Goal: Information Seeking & Learning: Learn about a topic

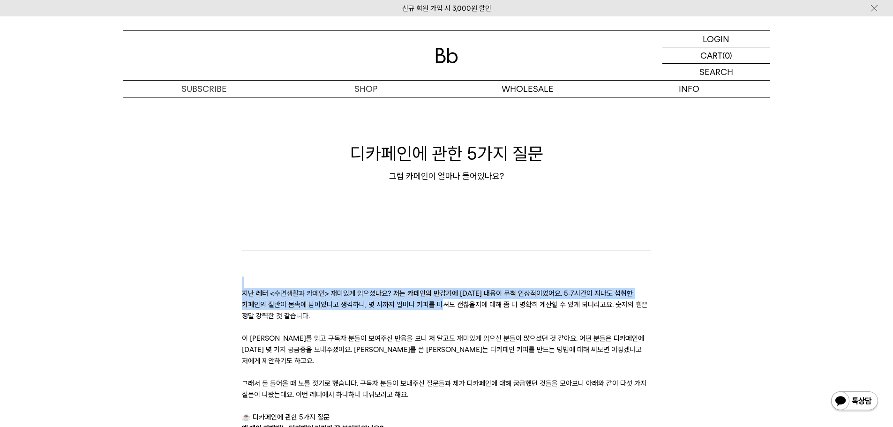
drag, startPoint x: 436, startPoint y: 298, endPoint x: 453, endPoint y: 278, distance: 26.3
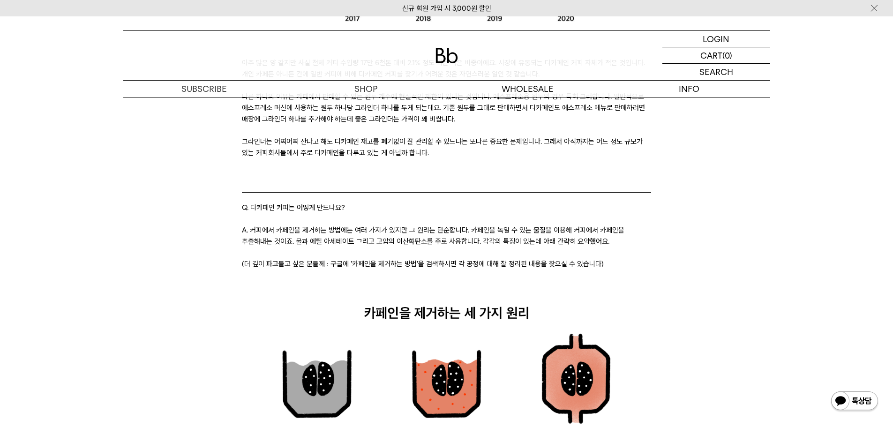
scroll to position [1031, 0]
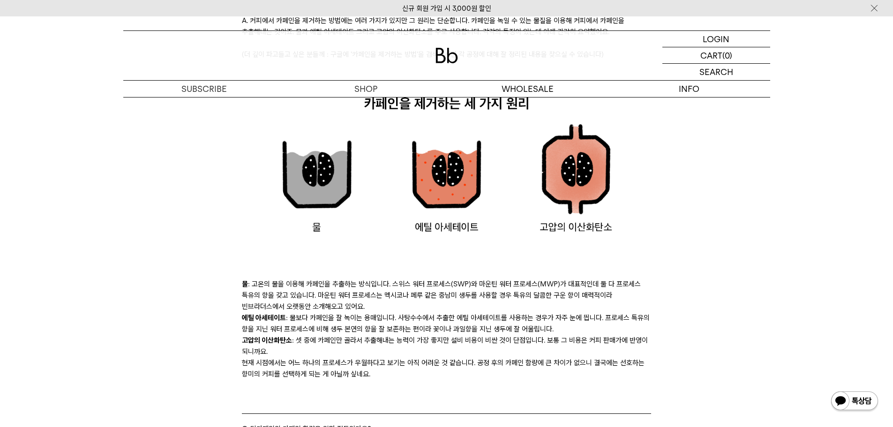
click at [450, 287] on li "물 : 고온의 물을 이용해 카페인을 추출하는 방식입니다. 스위스 워터 프로세스(SWP)와 마운틴 워터 프로세스(MWP)가 대표적인데 둘 다 프…" at bounding box center [446, 295] width 409 height 34
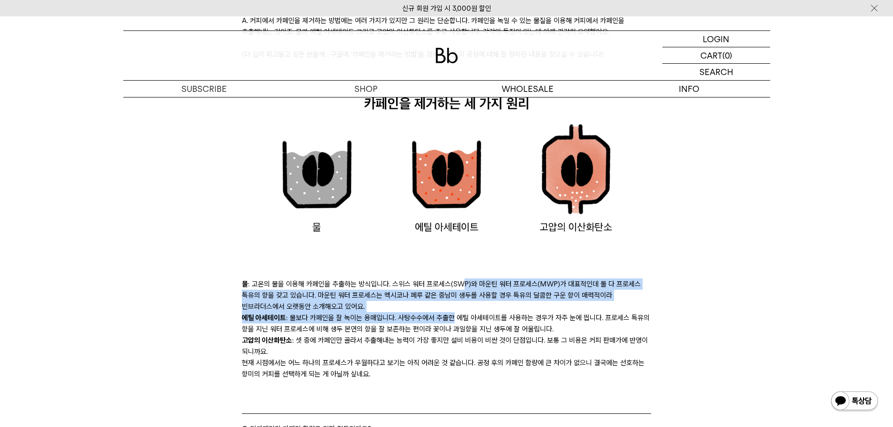
drag, startPoint x: 456, startPoint y: 288, endPoint x: 461, endPoint y: 271, distance: 17.8
click at [461, 278] on div "물 : 고온의 물을 이용해 카페인을 추출하는 방식입니다. 스위스 워터 프로세스(SWP)와 마운틴 워터 프로세스(MWP)가 대표적인데 둘 다 프…" at bounding box center [446, 412] width 409 height 268
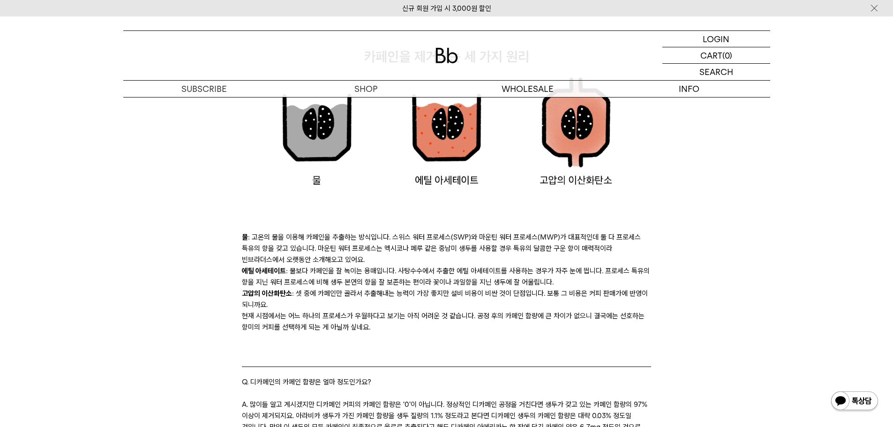
click at [460, 288] on li "고압의 이산화탄소 : 셋 중에 카페인만 골라서 추출해내는 능력이 가장 좋지만 설비 비용이 비싼 것이 단점입니다. 보통 그 비용은 커피 판매가에…" at bounding box center [446, 299] width 409 height 22
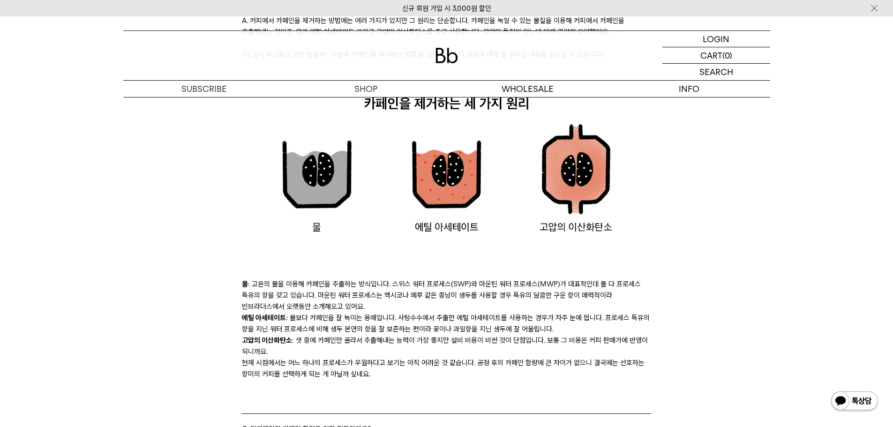
click at [457, 312] on li "에틸 아세테이트 : 물보다 카페인을 잘 녹이는 용매입니다. 사탕수수에서 추출한 에틸 아세테이트를 사용하는 경우가 자주 눈에 띕니다. 프로세스 …" at bounding box center [446, 323] width 409 height 22
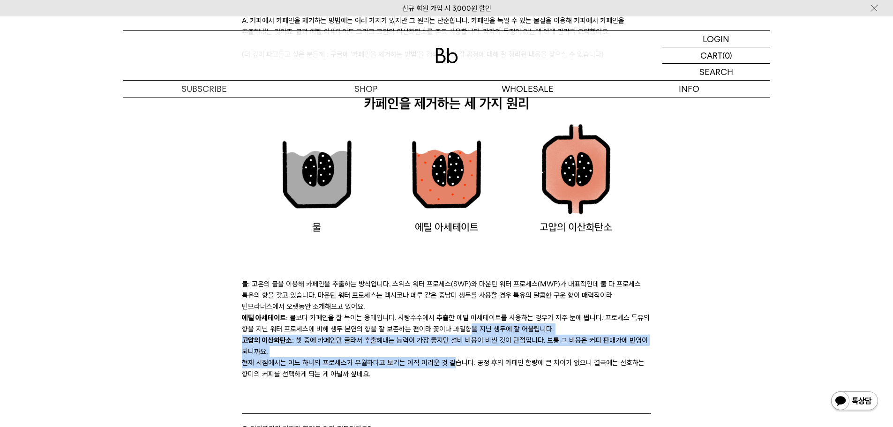
drag, startPoint x: 452, startPoint y: 347, endPoint x: 457, endPoint y: 314, distance: 33.3
click at [459, 312] on div "물 : 고온의 물을 이용해 카페인을 추출하는 방식입니다. 스위스 워터 프로세스(SWP)와 마운틴 워터 프로세스(MWP)가 대표적인데 둘 다 프…" at bounding box center [446, 412] width 409 height 268
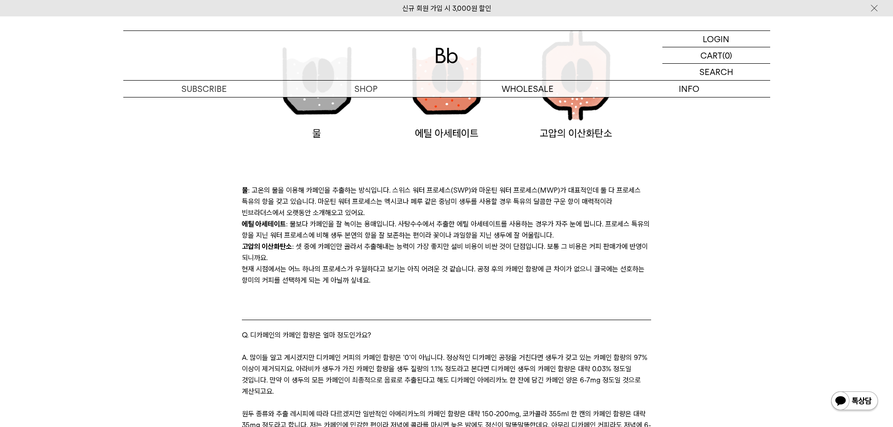
click at [480, 336] on blockquote "Q. 디카페인의 카페인 함량은 얼마 정도인가요?" at bounding box center [446, 336] width 409 height 32
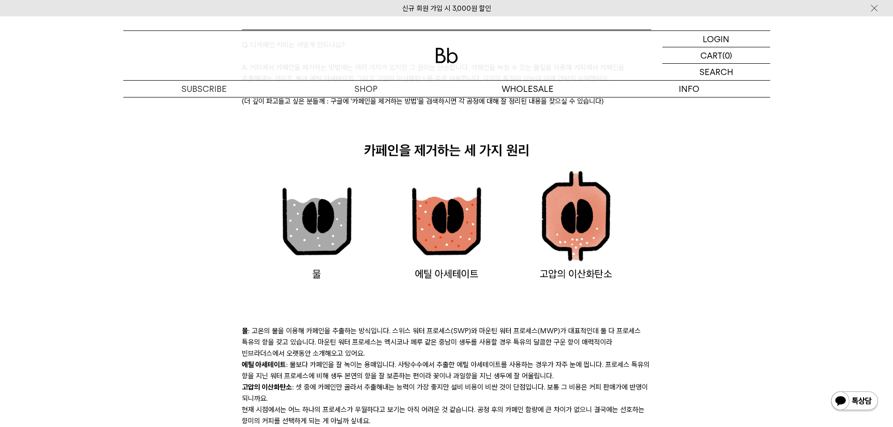
click at [474, 340] on li "물 : 고온의 물을 이용해 카페인을 추출하는 방식입니다. 스위스 워터 프로세스(SWP)와 마운틴 워터 프로세스(MWP)가 대표적인데 둘 다 프…" at bounding box center [446, 342] width 409 height 34
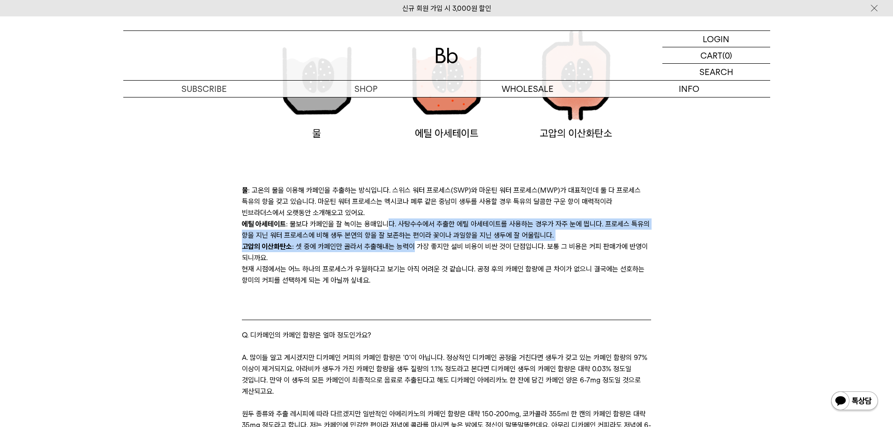
drag, startPoint x: 382, startPoint y: 213, endPoint x: 420, endPoint y: 247, distance: 51.4
click at [418, 245] on div "물 : 고온의 물을 이용해 카페인을 추출하는 방식입니다. 스위스 워터 프로세스(SWP)와 마운틴 워터 프로세스(MWP)가 대표적인데 둘 다 프…" at bounding box center [446, 319] width 409 height 268
click at [422, 249] on li "고압의 이산화탄소 : 셋 중에 카페인만 골라서 추출해내는 능력이 가장 좋지만 설비 비용이 비싼 것이 단점입니다. 보통 그 비용은 커피 판매가에…" at bounding box center [446, 252] width 409 height 22
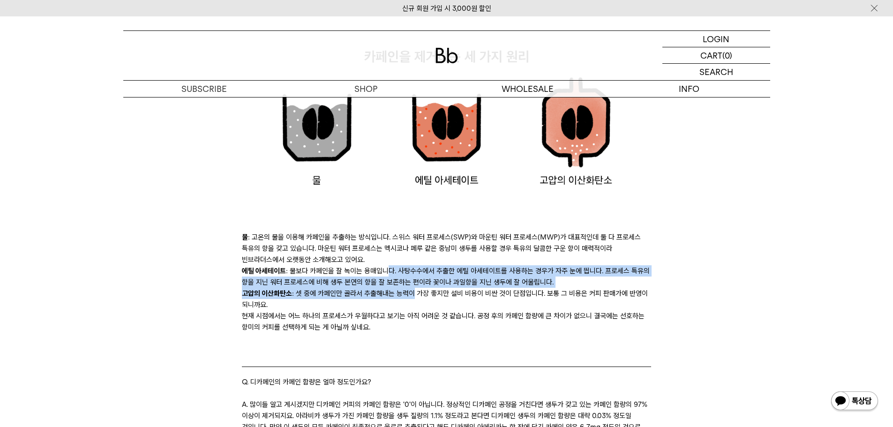
click at [440, 265] on li "에틸 아세테이트 : 물보다 카페인을 잘 녹이는 용매입니다. 사탕수수에서 추출한 에틸 아세테이트를 사용하는 경우가 자주 눈에 띕니다. 프로세스 …" at bounding box center [446, 276] width 409 height 22
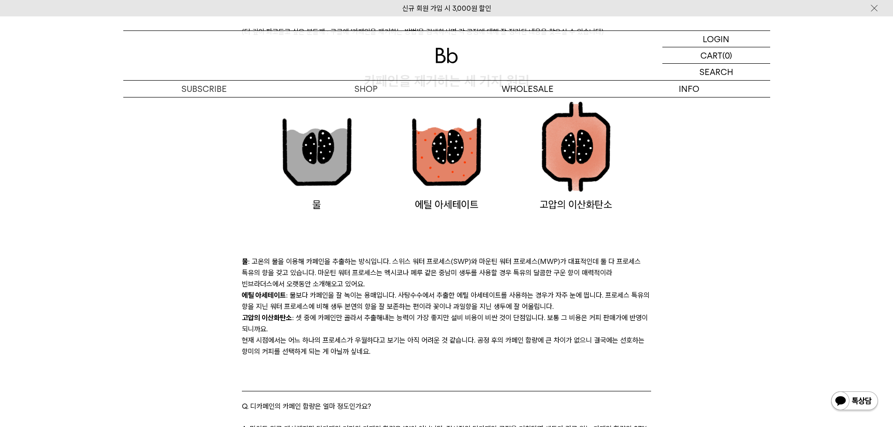
scroll to position [1031, 0]
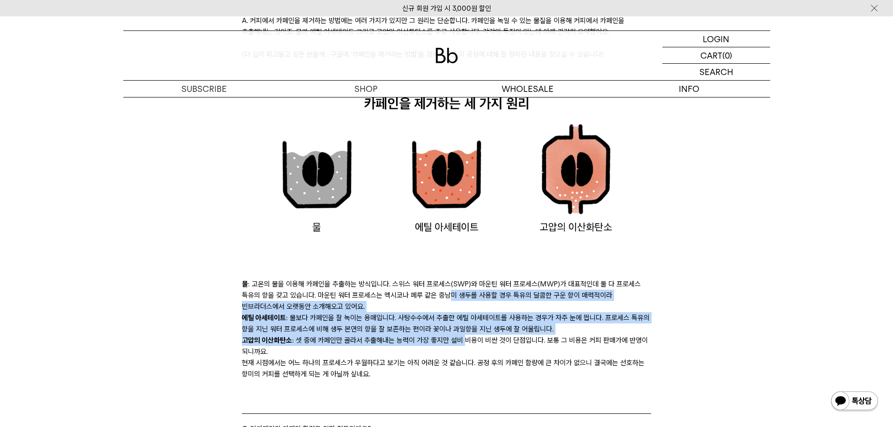
drag, startPoint x: 440, startPoint y: 284, endPoint x: 460, endPoint y: 328, distance: 48.4
click at [460, 328] on div "물 : 고온의 물을 이용해 카페인을 추출하는 방식입니다. 스위스 워터 프로세스(SWP)와 마운틴 워터 프로세스(MWP)가 대표적인데 둘 다 프…" at bounding box center [446, 412] width 409 height 268
click at [461, 335] on li "고압의 이산화탄소 : 셋 중에 카페인만 골라서 추출해내는 능력이 가장 좋지만 설비 비용이 비싼 것이 단점입니다. 보통 그 비용은 커피 판매가에…" at bounding box center [446, 346] width 409 height 22
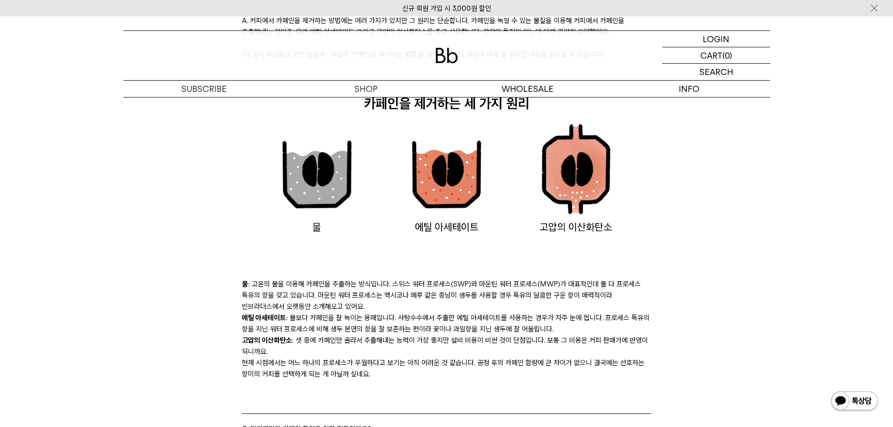
drag, startPoint x: 460, startPoint y: 340, endPoint x: 454, endPoint y: 332, distance: 9.1
click at [459, 335] on li "고압의 이산화탄소 : 셋 중에 카페인만 골라서 추출해내는 능력이 가장 좋지만 설비 비용이 비싼 것이 단점입니다. 보통 그 비용은 커피 판매가에…" at bounding box center [446, 346] width 409 height 22
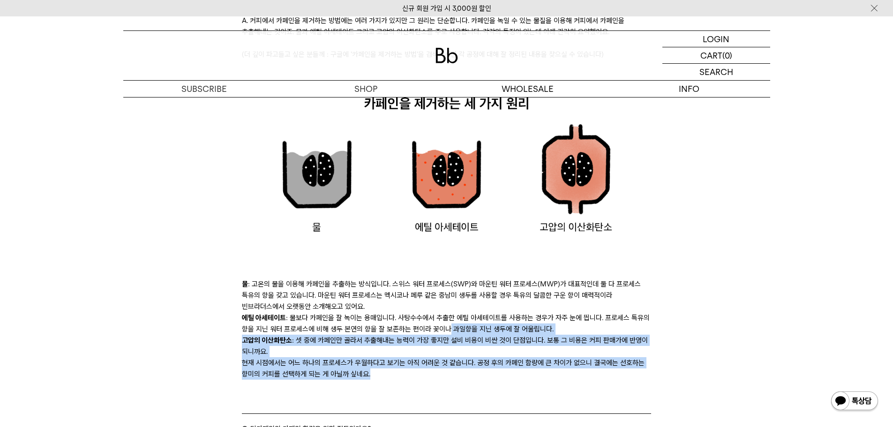
drag, startPoint x: 422, startPoint y: 361, endPoint x: 440, endPoint y: 318, distance: 46.4
click at [440, 318] on div "물 : 고온의 물을 이용해 카페인을 추출하는 방식입니다. 스위스 워터 프로세스(SWP)와 마운틴 워터 프로세스(MWP)가 대표적인데 둘 다 프…" at bounding box center [446, 412] width 409 height 268
click at [440, 318] on li "에틸 아세테이트 : 물보다 카페인을 잘 녹이는 용매입니다. 사탕수수에서 추출한 에틸 아세테이트를 사용하는 경우가 자주 눈에 띕니다. 프로세스 …" at bounding box center [446, 323] width 409 height 22
drag, startPoint x: 439, startPoint y: 342, endPoint x: 447, endPoint y: 299, distance: 43.5
click at [447, 299] on div "물 : 고온의 물을 이용해 카페인을 추출하는 방식입니다. 스위스 워터 프로세스(SWP)와 마운틴 워터 프로세스(MWP)가 대표적인데 둘 다 프…" at bounding box center [446, 412] width 409 height 268
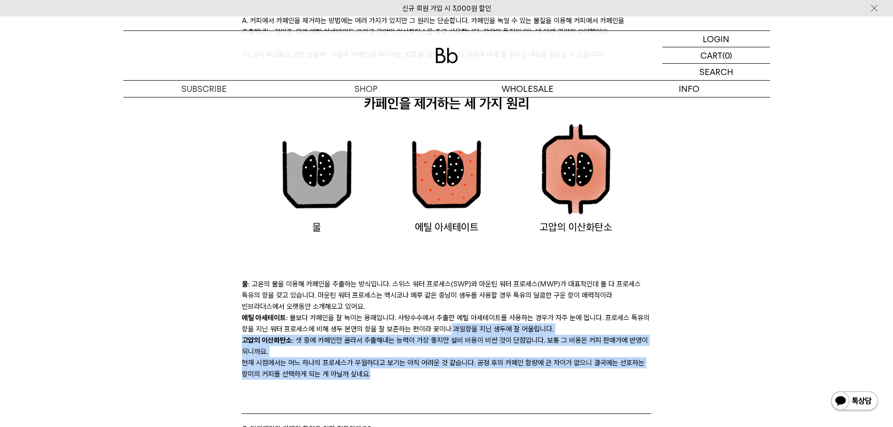
click at [447, 299] on li "물 : 고온의 물을 이용해 카페인을 추출하는 방식입니다. 스위스 워터 프로세스(SWP)와 마운틴 워터 프로세스(MWP)가 대표적인데 둘 다 프…" at bounding box center [446, 295] width 409 height 34
drag, startPoint x: 431, startPoint y: 362, endPoint x: 442, endPoint y: 298, distance: 64.2
click at [442, 298] on div "물 : 고온의 물을 이용해 카페인을 추출하는 방식입니다. 스위스 워터 프로세스(SWP)와 마운틴 워터 프로세스(MWP)가 대표적인데 둘 다 프…" at bounding box center [446, 412] width 409 height 268
click at [442, 298] on li "물 : 고온의 물을 이용해 카페인을 추출하는 방식입니다. 스위스 워터 프로세스(SWP)와 마운틴 워터 프로세스(MWP)가 대표적인데 둘 다 프…" at bounding box center [446, 295] width 409 height 34
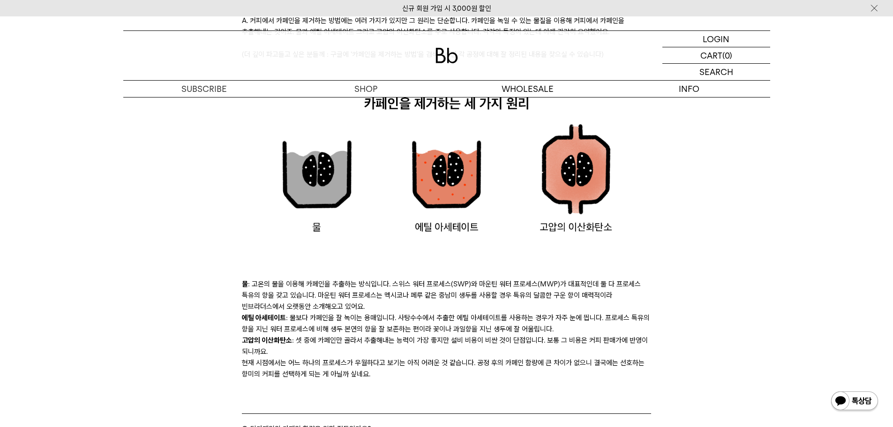
scroll to position [1078, 0]
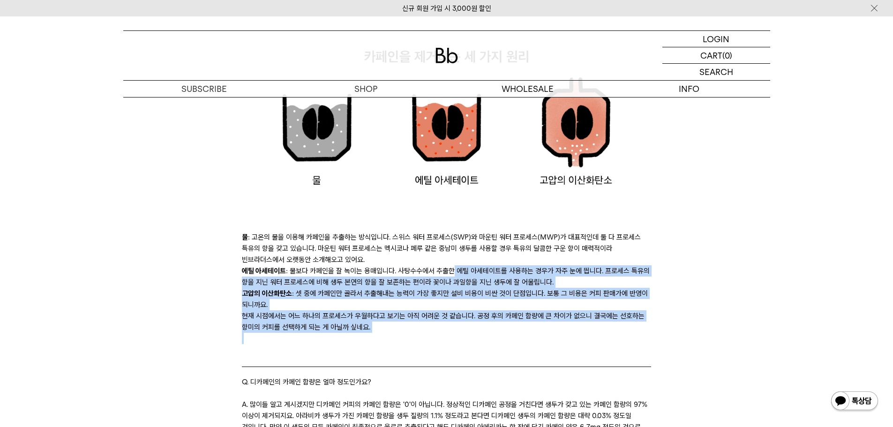
drag, startPoint x: 434, startPoint y: 313, endPoint x: 445, endPoint y: 260, distance: 54.1
click at [445, 260] on div "물 : 고온의 물을 이용해 카페인을 추출하는 방식입니다. 스위스 워터 프로세스(SWP)와 마운틴 워터 프로세스(MWP)가 대표적인데 둘 다 프…" at bounding box center [446, 365] width 409 height 268
click at [445, 265] on li "에틸 아세테이트 : 물보다 카페인을 잘 녹이는 용매입니다. 사탕수수에서 추출한 에틸 아세테이트를 사용하는 경우가 자주 눈에 띕니다. 프로세스 …" at bounding box center [446, 276] width 409 height 22
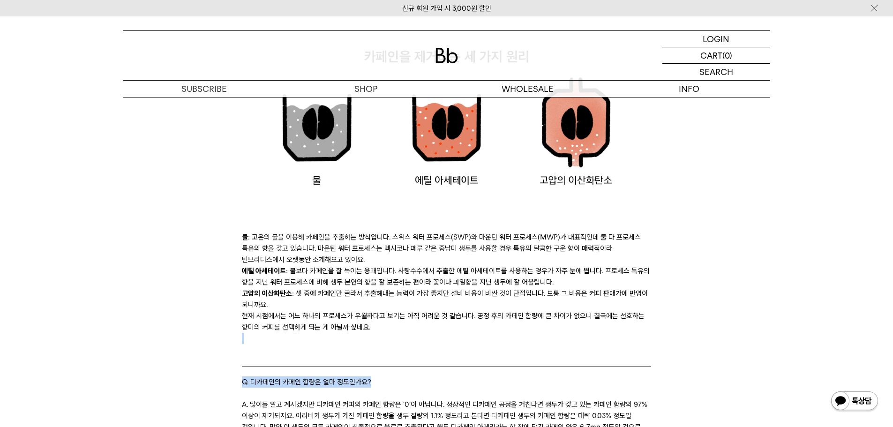
drag, startPoint x: 421, startPoint y: 328, endPoint x: 438, endPoint y: 288, distance: 43.7
click at [433, 295] on div "물 : 고온의 물을 이용해 카페인을 추출하는 방식입니다. 스위스 워터 프로세스(SWP)와 마운틴 워터 프로세스(MWP)가 대표적인데 둘 다 프…" at bounding box center [446, 365] width 409 height 268
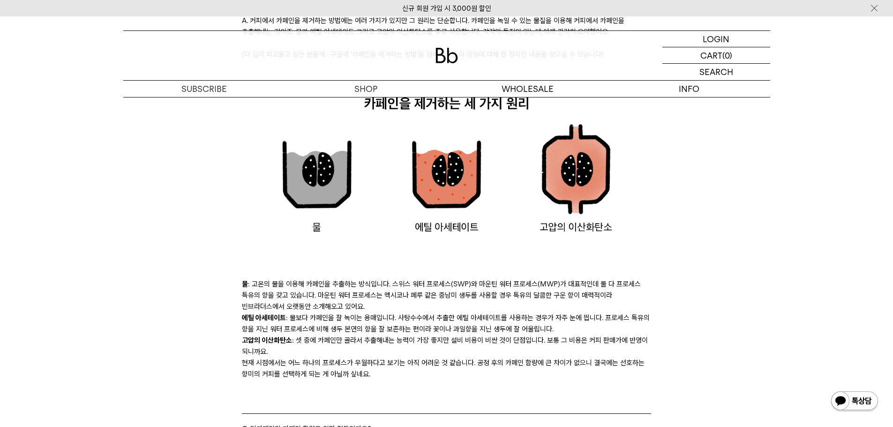
click at [433, 300] on li "물 : 고온의 물을 이용해 카페인을 추출하는 방식입니다. 스위스 워터 프로세스(SWP)와 마운틴 워터 프로세스(MWP)가 대표적인데 둘 다 프…" at bounding box center [446, 295] width 409 height 34
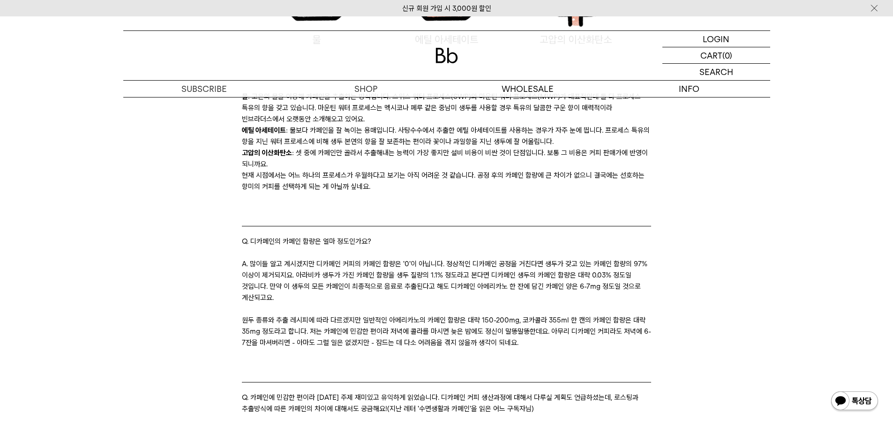
click at [406, 319] on p "원두 종류와 추출 레시피에 따라 다르겠지만 일반적인 아메리카노의 카페인 함량은 대략 150-200mg, 코카콜라 355ml 한 캔의 카페인 함…" at bounding box center [446, 331] width 409 height 34
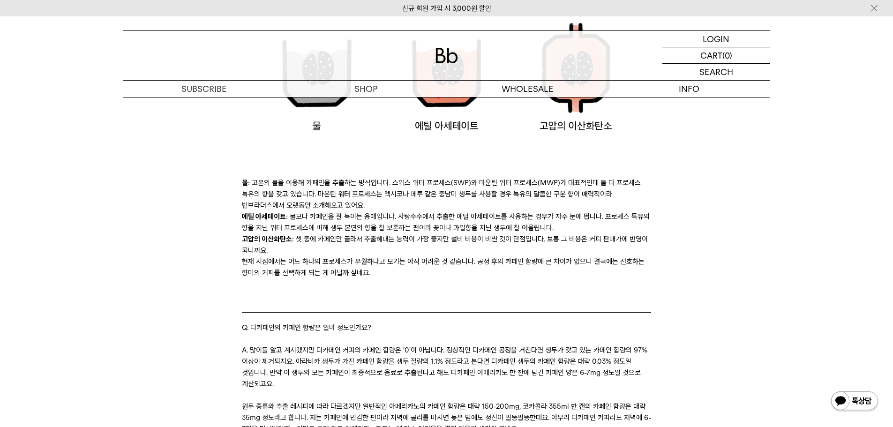
scroll to position [1124, 0]
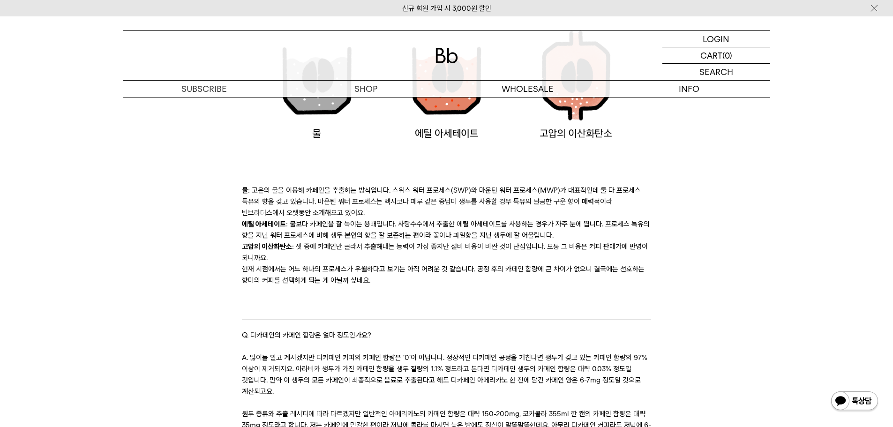
drag, startPoint x: 409, startPoint y: 274, endPoint x: 397, endPoint y: 202, distance: 73.2
click at [397, 202] on div "물 : 고온의 물을 이용해 카페인을 추출하는 방식입니다. 스위스 워터 프로세스(SWP)와 마운틴 워터 프로세스(MWP)가 대표적인데 둘 다 프…" at bounding box center [446, 319] width 409 height 268
click at [397, 202] on li "물 : 고온의 물을 이용해 카페인을 추출하는 방식입니다. 스위스 워터 프로세스(SWP)와 마운틴 워터 프로세스(MWP)가 대표적인데 둘 다 프…" at bounding box center [446, 202] width 409 height 34
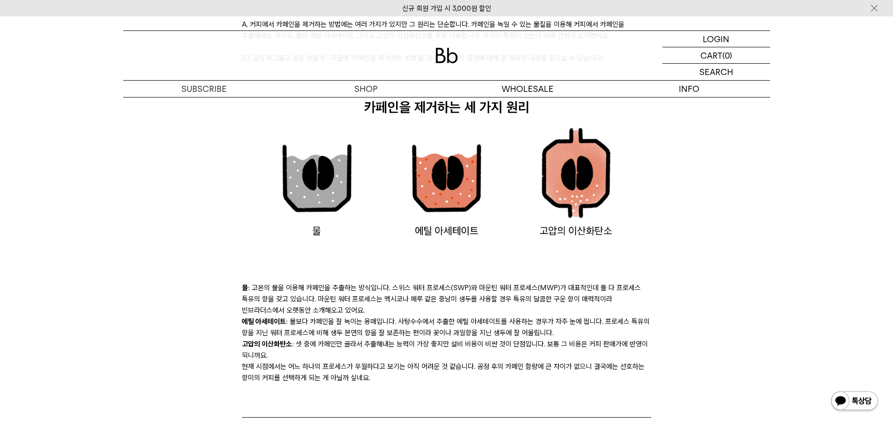
scroll to position [1031, 0]
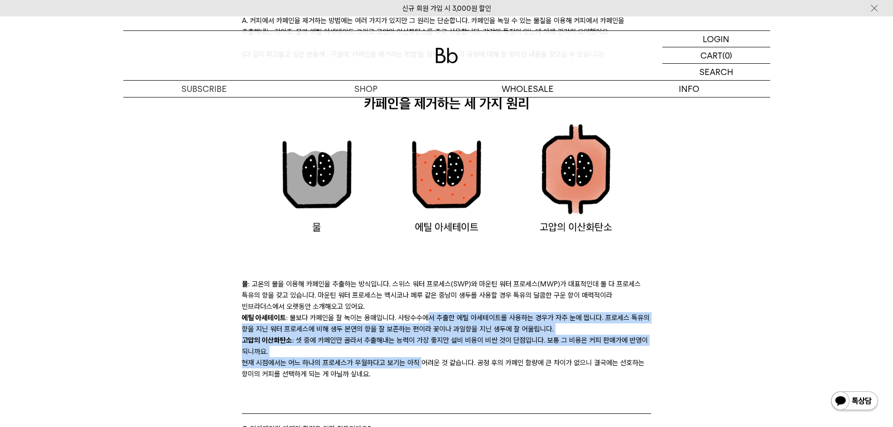
drag, startPoint x: 421, startPoint y: 355, endPoint x: 422, endPoint y: 304, distance: 51.1
click at [422, 304] on div "물 : 고온의 물을 이용해 카페인을 추출하는 방식입니다. 스위스 워터 프로세스(SWP)와 마운틴 워터 프로세스(MWP)가 대표적인데 둘 다 프…" at bounding box center [446, 412] width 409 height 268
click at [422, 312] on li "에틸 아세테이트 : 물보다 카페인을 잘 녹이는 용매입니다. 사탕수수에서 추출한 에틸 아세테이트를 사용하는 경우가 자주 눈에 띕니다. 프로세스 …" at bounding box center [446, 323] width 409 height 22
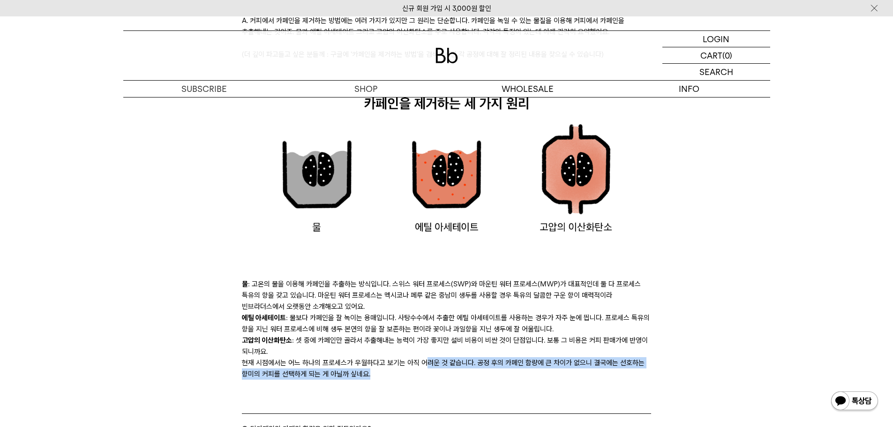
drag, startPoint x: 419, startPoint y: 359, endPoint x: 423, endPoint y: 354, distance: 6.4
click at [423, 357] on div "현재 시점에서는 어느 하나의 프로세스가 우월하다고 보기는 아직 어려운 것 같습니다. 공정 후의 카페인 함량에 큰 차이가 없으니 결국에는 선호하…" at bounding box center [446, 368] width 409 height 22
click at [428, 357] on div "현재 시점에서는 어느 하나의 프로세스가 우월하다고 보기는 아직 어려운 것 같습니다. 공정 후의 카페인 함량에 큰 차이가 없으니 결국에는 선호하…" at bounding box center [446, 368] width 409 height 22
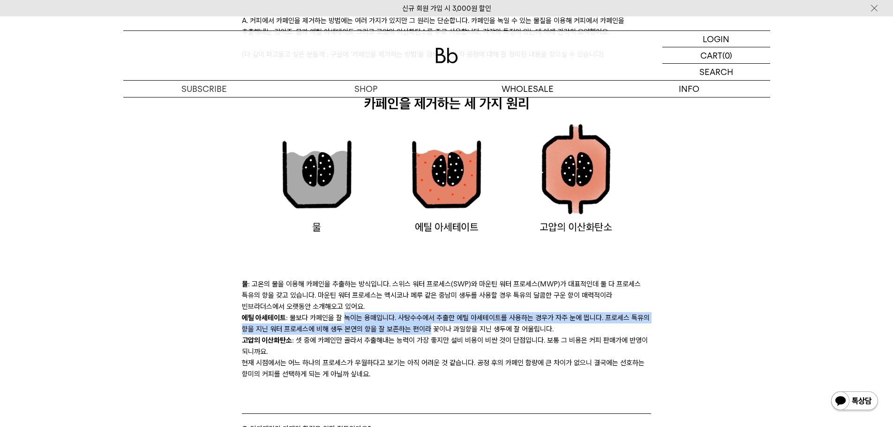
drag, startPoint x: 340, startPoint y: 305, endPoint x: 426, endPoint y: 319, distance: 86.8
click at [425, 319] on li "에틸 아세테이트 : 물보다 카페인을 잘 녹이는 용매입니다. 사탕수수에서 추출한 에틸 아세테이트를 사용하는 경우가 자주 눈에 띕니다. 프로세스 …" at bounding box center [446, 323] width 409 height 22
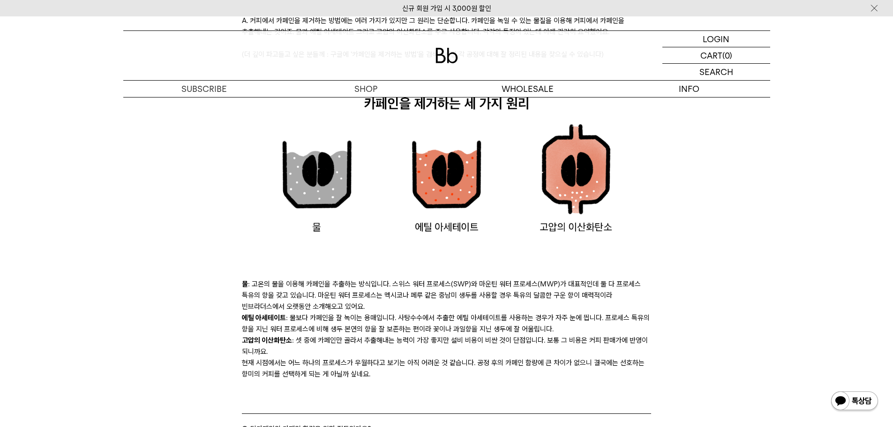
click at [432, 319] on li "에틸 아세테이트 : 물보다 카페인을 잘 녹이는 용매입니다. 사탕수수에서 추출한 에틸 아세테이트를 사용하는 경우가 자주 눈에 띕니다. 프로세스 …" at bounding box center [446, 323] width 409 height 22
drag, startPoint x: 324, startPoint y: 304, endPoint x: 354, endPoint y: 309, distance: 30.4
click at [353, 312] on li "에틸 아세테이트 : 물보다 카페인을 잘 녹이는 용매입니다. 사탕수수에서 추출한 에틸 아세테이트를 사용하는 경우가 자주 눈에 띕니다. 프로세스 …" at bounding box center [446, 323] width 409 height 22
click at [427, 322] on li "에틸 아세테이트 : 물보다 카페인을 잘 녹이는 용매입니다. 사탕수수에서 추출한 에틸 아세테이트를 사용하는 경우가 자주 눈에 띕니다. 프로세스 …" at bounding box center [446, 323] width 409 height 22
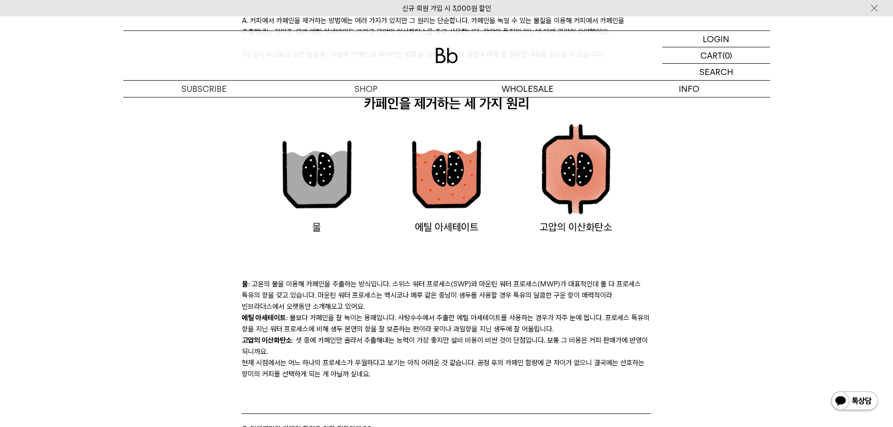
drag, startPoint x: 369, startPoint y: 298, endPoint x: 341, endPoint y: 297, distance: 27.6
click at [341, 297] on li "물 : 고온의 물을 이용해 카페인을 추출하는 방식입니다. 스위스 워터 프로세스(SWP)와 마운틴 워터 프로세스(MWP)가 대표적인데 둘 다 프…" at bounding box center [446, 295] width 409 height 34
click at [351, 312] on li "에틸 아세테이트 : 물보다 카페인을 잘 녹이는 용매입니다. 사탕수수에서 추출한 에틸 아세테이트를 사용하는 경우가 자주 눈에 띕니다. 프로세스 …" at bounding box center [446, 323] width 409 height 22
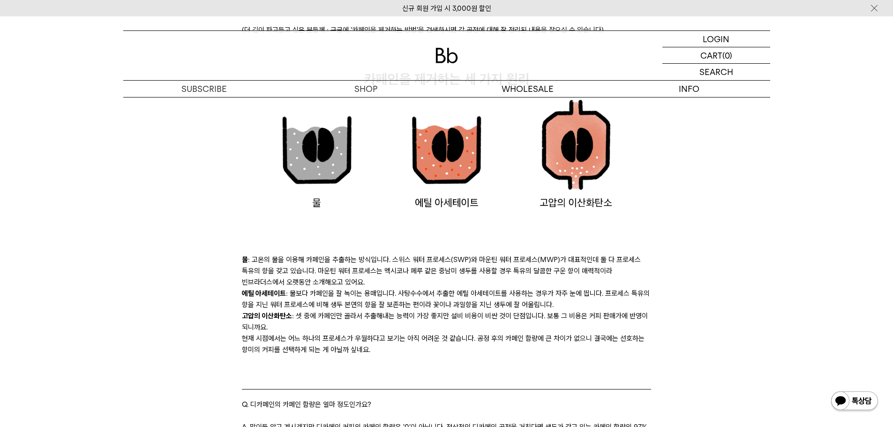
scroll to position [1078, 0]
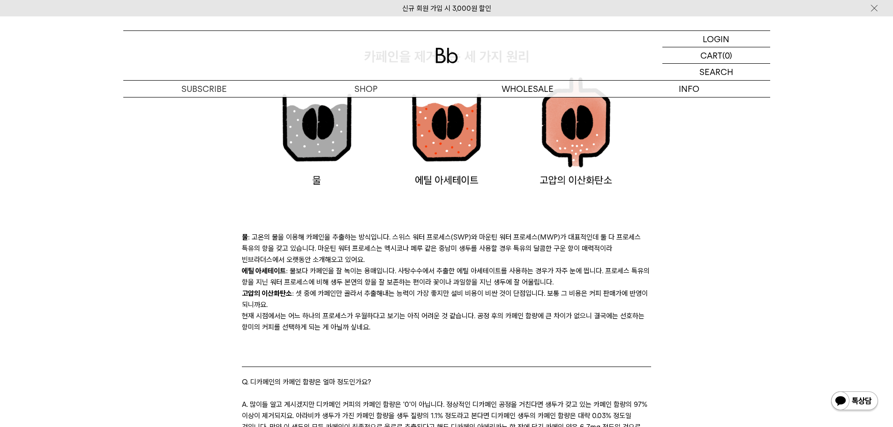
drag, startPoint x: 367, startPoint y: 295, endPoint x: 377, endPoint y: 274, distance: 23.7
click at [377, 274] on div "물 : 고온의 물을 이용해 카페인을 추출하는 방식입니다. 스위스 워터 프로세스(SWP)와 마운틴 워터 프로세스(MWP)가 대표적인데 둘 다 프…" at bounding box center [446, 365] width 409 height 268
click at [370, 288] on li "고압의 이산화탄소 : 셋 중에 카페인만 골라서 추출해내는 능력이 가장 좋지만 설비 비용이 비싼 것이 단점입니다. 보통 그 비용은 커피 판매가에…" at bounding box center [446, 299] width 409 height 22
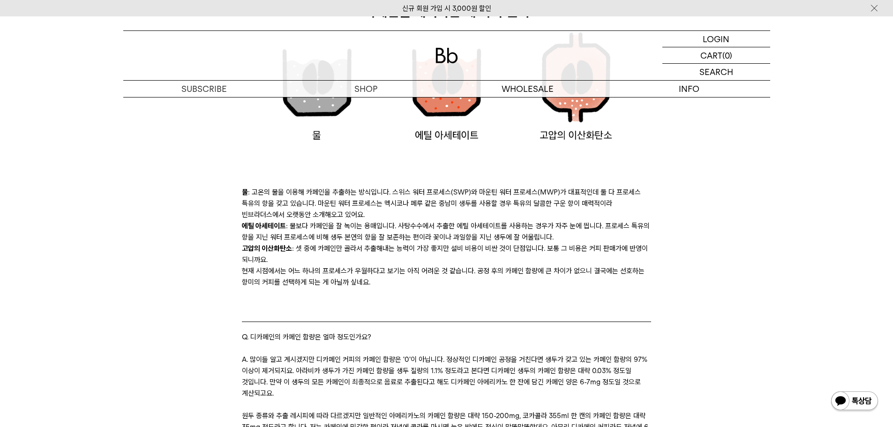
scroll to position [1124, 0]
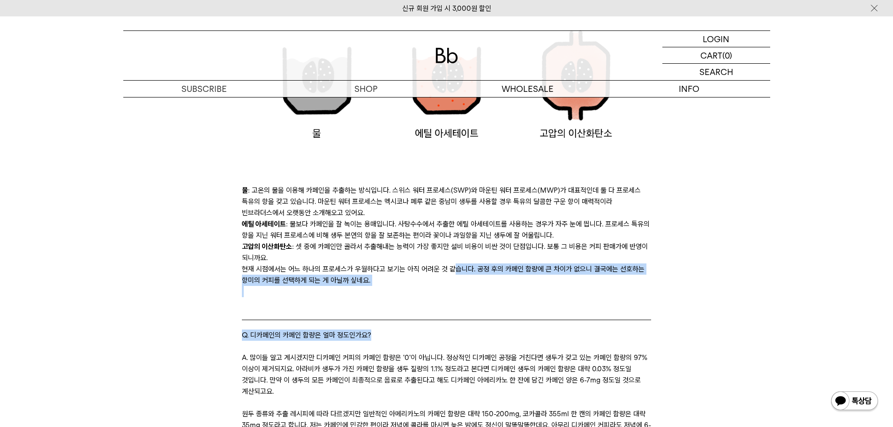
drag, startPoint x: 449, startPoint y: 273, endPoint x: 454, endPoint y: 252, distance: 21.1
click at [454, 252] on div "물 : 고온의 물을 이용해 카페인을 추출하는 방식입니다. 스위스 워터 프로세스(SWP)와 마운틴 워터 프로세스(MWP)가 대표적인데 둘 다 프…" at bounding box center [446, 319] width 409 height 268
click at [454, 251] on div "물 : 고온의 물을 이용해 카페인을 추출하는 방식입니다. 스위스 워터 프로세스(SWP)와 마운틴 워터 프로세스(MWP)가 대표적인데 둘 다 프…" at bounding box center [446, 319] width 409 height 268
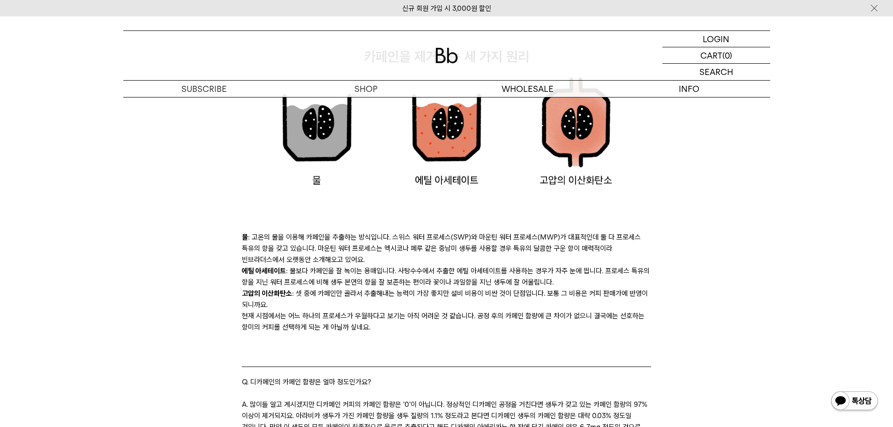
click at [445, 266] on li "에틸 아세테이트 : 물보다 카페인을 잘 녹이는 용매입니다. 사탕수수에서 추출한 에틸 아세테이트를 사용하는 경우가 자주 눈에 띕니다. 프로세스 …" at bounding box center [446, 276] width 409 height 22
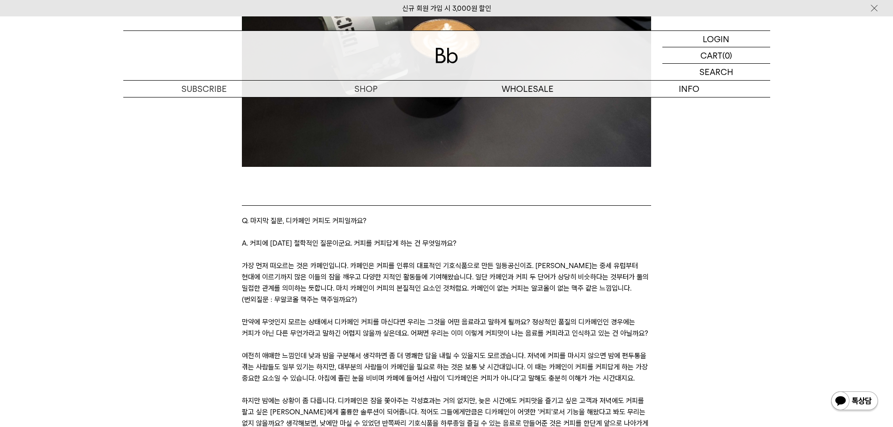
scroll to position [1827, 0]
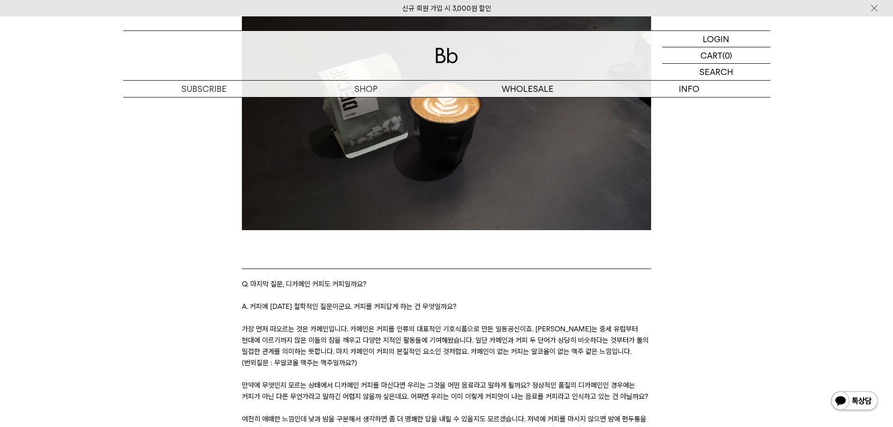
drag, startPoint x: 310, startPoint y: 309, endPoint x: 330, endPoint y: 287, distance: 29.5
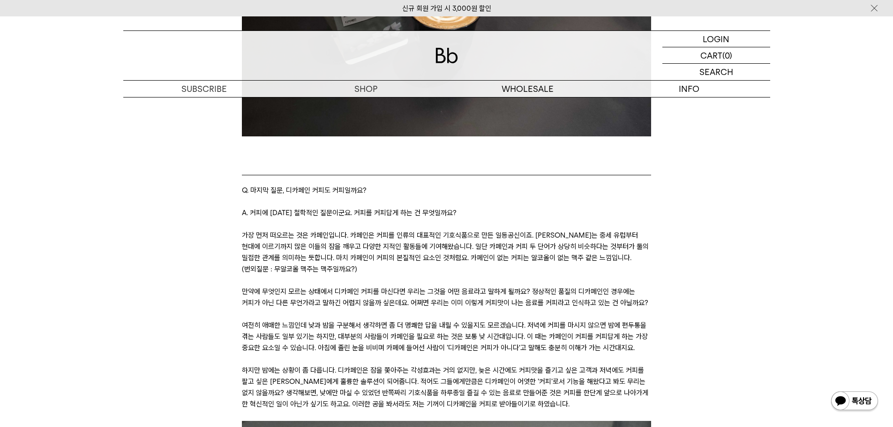
drag, startPoint x: 193, startPoint y: 254, endPoint x: 200, endPoint y: 251, distance: 7.1
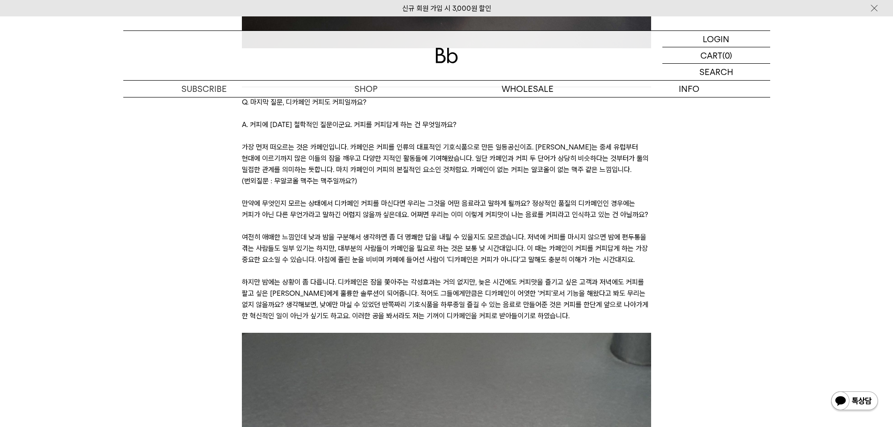
scroll to position [1921, 0]
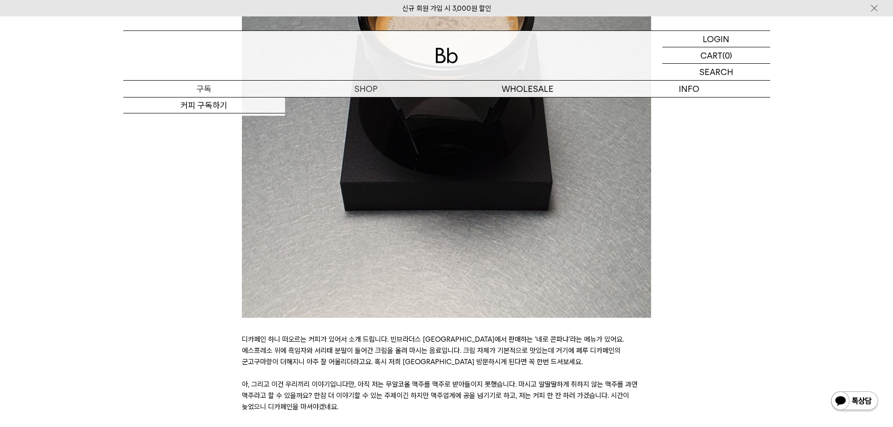
scroll to position [2530, 0]
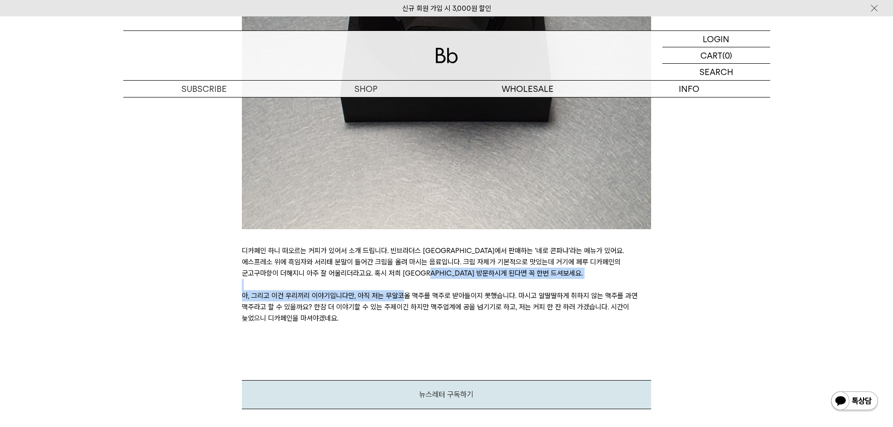
drag, startPoint x: 402, startPoint y: 286, endPoint x: 420, endPoint y: 260, distance: 31.7
click at [420, 260] on p "디카페인 하니 떠오르는 커피가 있어서 소개 드립니다. 빈브라더스 [GEOGRAPHIC_DATA]에서 판매하는 '네로 콘파냐'라는 메뉴가 있어요…" at bounding box center [446, 262] width 409 height 34
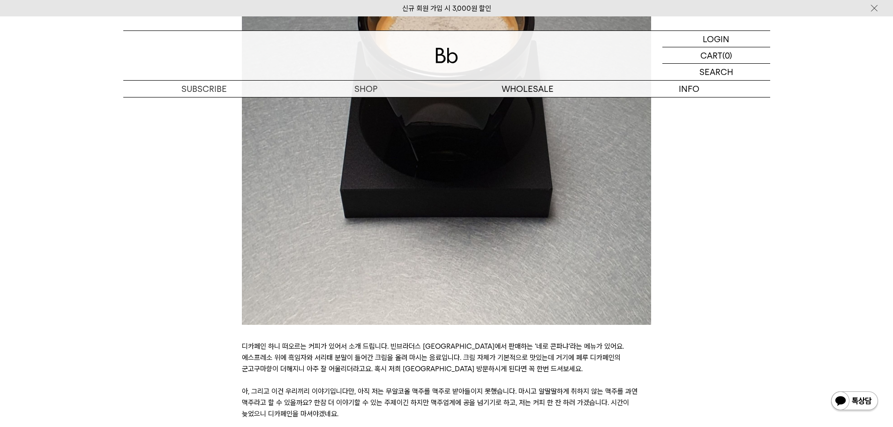
scroll to position [2436, 0]
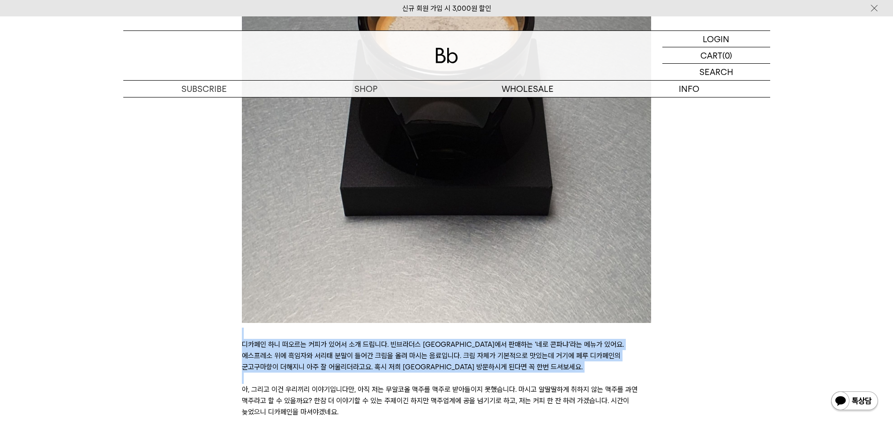
drag, startPoint x: 544, startPoint y: 347, endPoint x: 494, endPoint y: 324, distance: 55.6
click at [492, 326] on p at bounding box center [446, 75] width 409 height 527
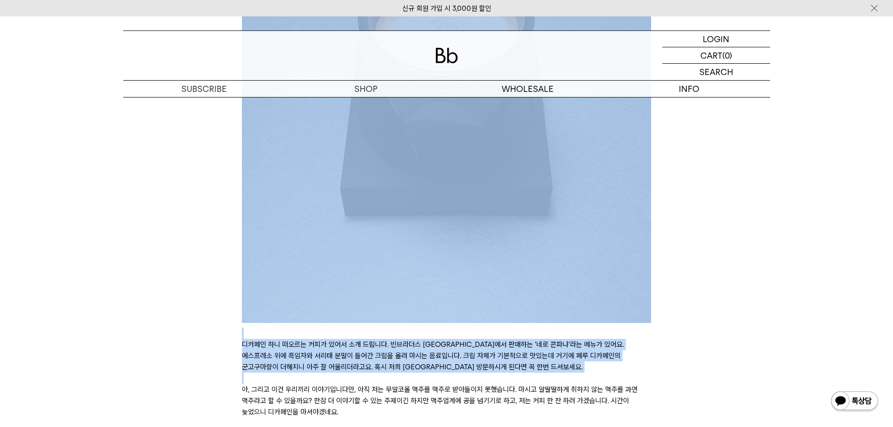
drag, startPoint x: 492, startPoint y: 326, endPoint x: 504, endPoint y: 354, distance: 30.9
click at [505, 354] on p "디카페인 하니 떠오르는 커피가 있어서 소개 드립니다. 빈브라더스 [GEOGRAPHIC_DATA]에서 판매하는 '네로 콘파냐'라는 메뉴가 있어요…" at bounding box center [446, 356] width 409 height 34
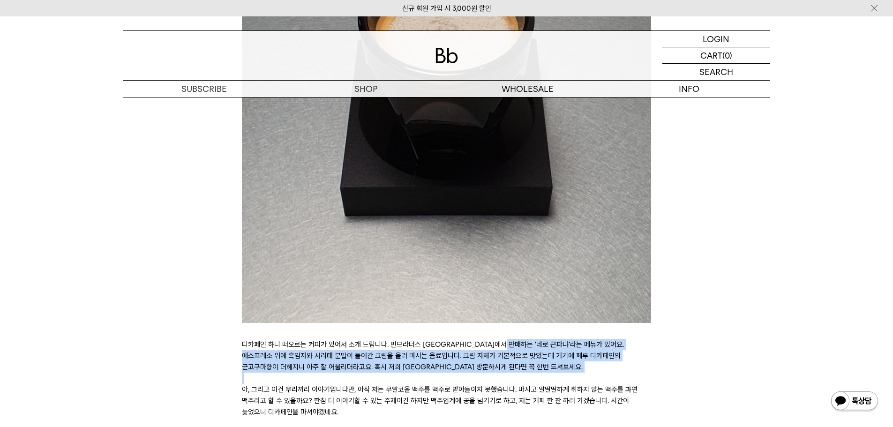
drag, startPoint x: 512, startPoint y: 342, endPoint x: 514, endPoint y: 337, distance: 5.7
click at [514, 339] on p "디카페인 하니 떠오르는 커피가 있어서 소개 드립니다. 빈브라더스 [GEOGRAPHIC_DATA]에서 판매하는 '네로 콘파냐'라는 메뉴가 있어요…" at bounding box center [446, 356] width 409 height 34
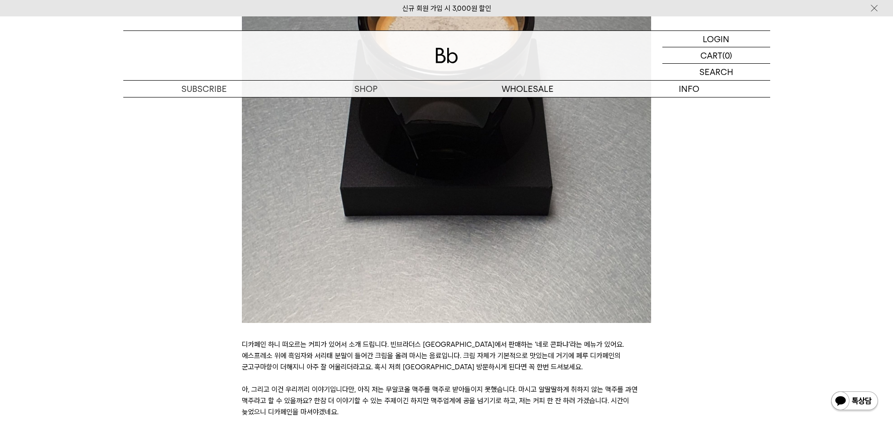
click at [385, 317] on p at bounding box center [446, 75] width 409 height 527
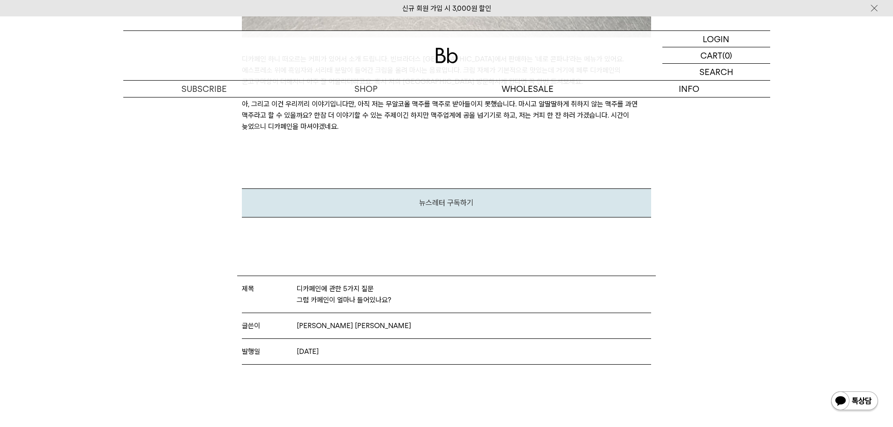
scroll to position [2811, 0]
